Goal: Task Accomplishment & Management: Complete application form

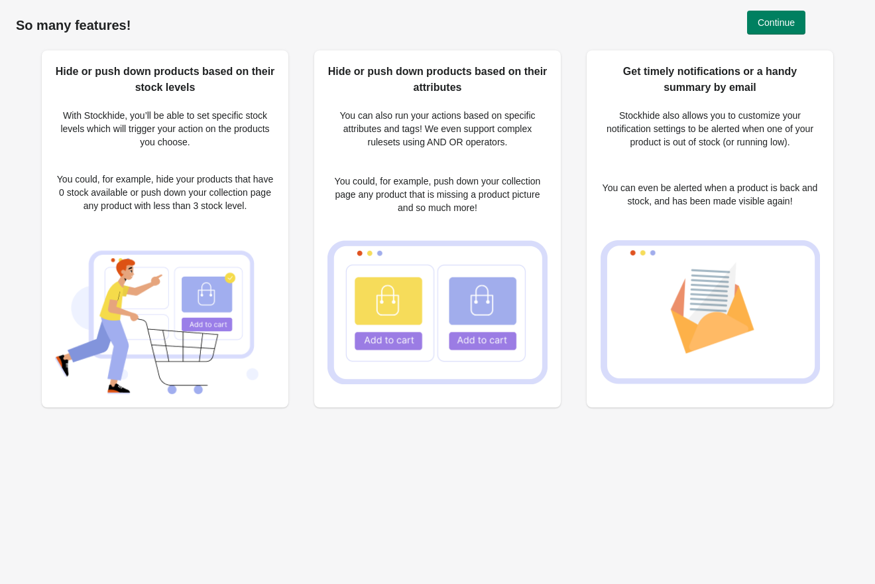
click at [779, 13] on button "Continue" at bounding box center [776, 23] width 58 height 24
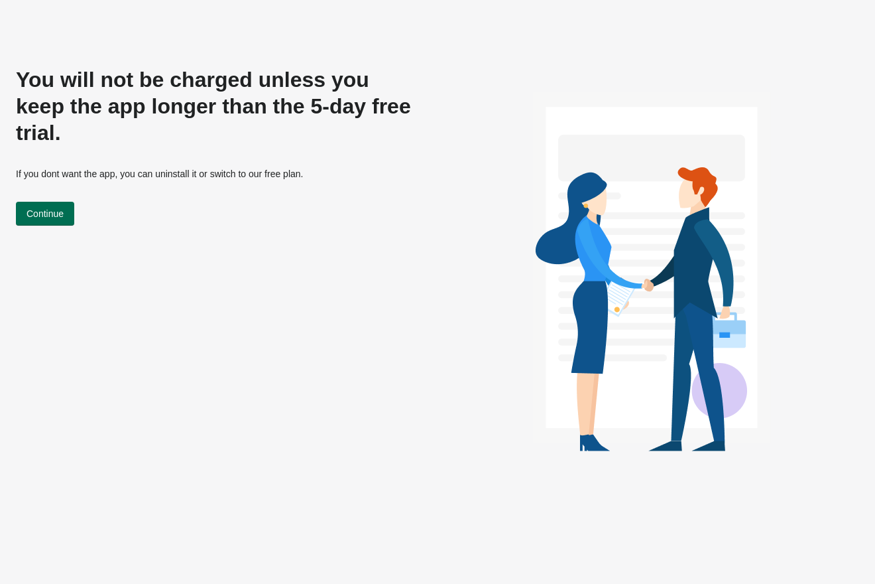
click at [56, 208] on span "Continue" at bounding box center [45, 213] width 37 height 11
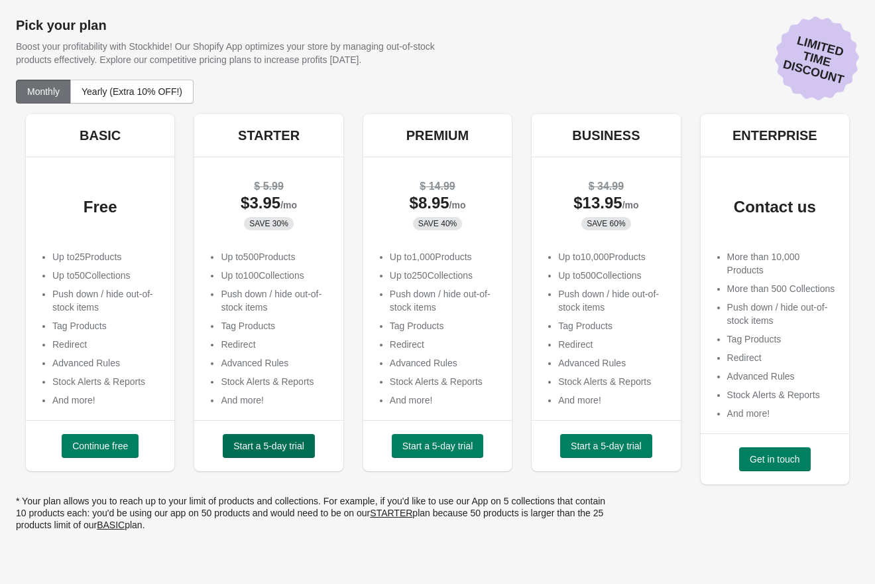
click at [245, 437] on button "Start a 5-day trial" at bounding box center [269, 446] width 92 height 24
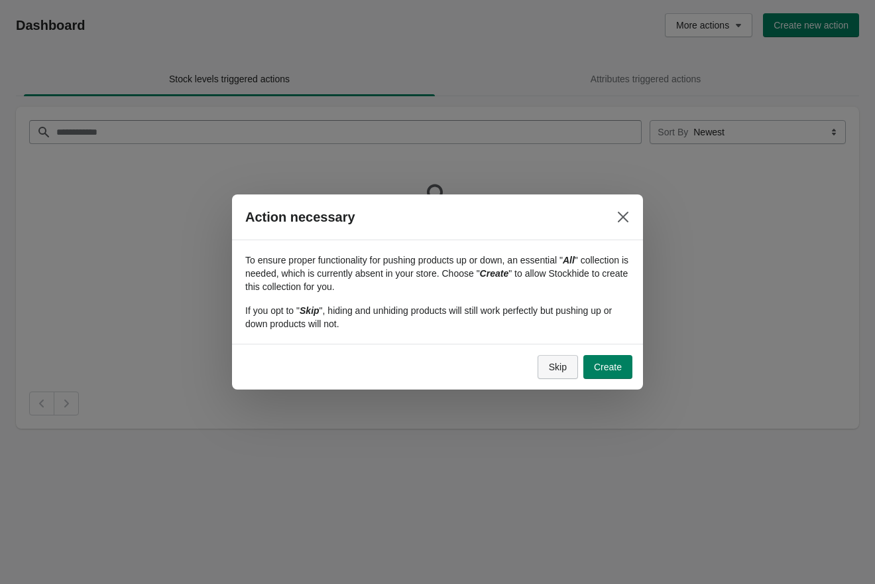
click at [550, 366] on span "Skip" at bounding box center [558, 366] width 18 height 11
